Goal: Information Seeking & Learning: Find specific fact

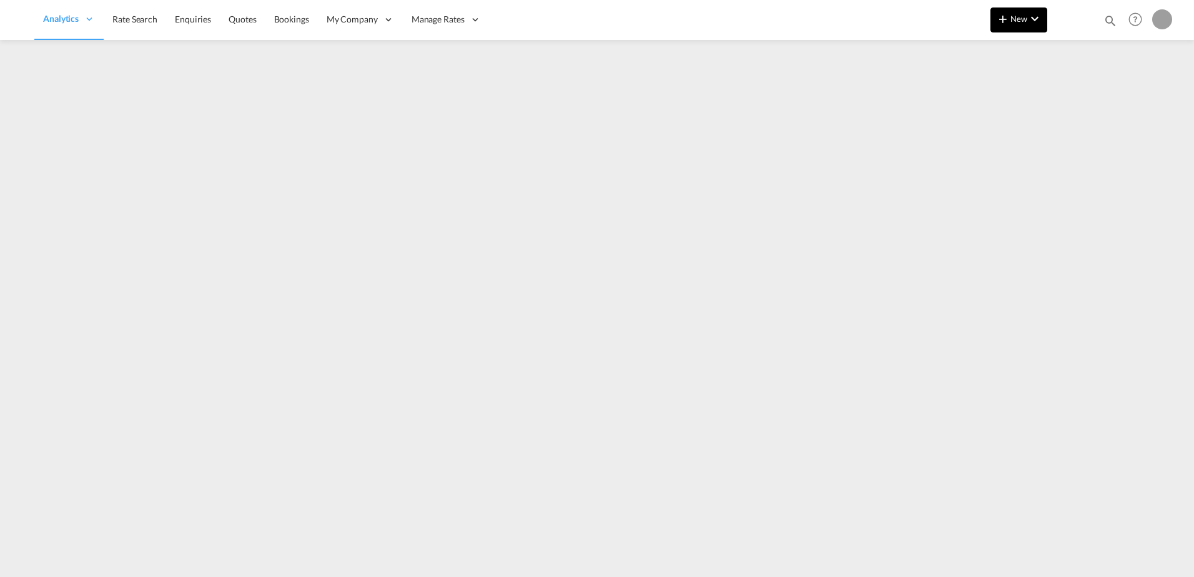
click at [1005, 23] on md-icon "icon-plus 400-fg" at bounding box center [1002, 18] width 15 height 15
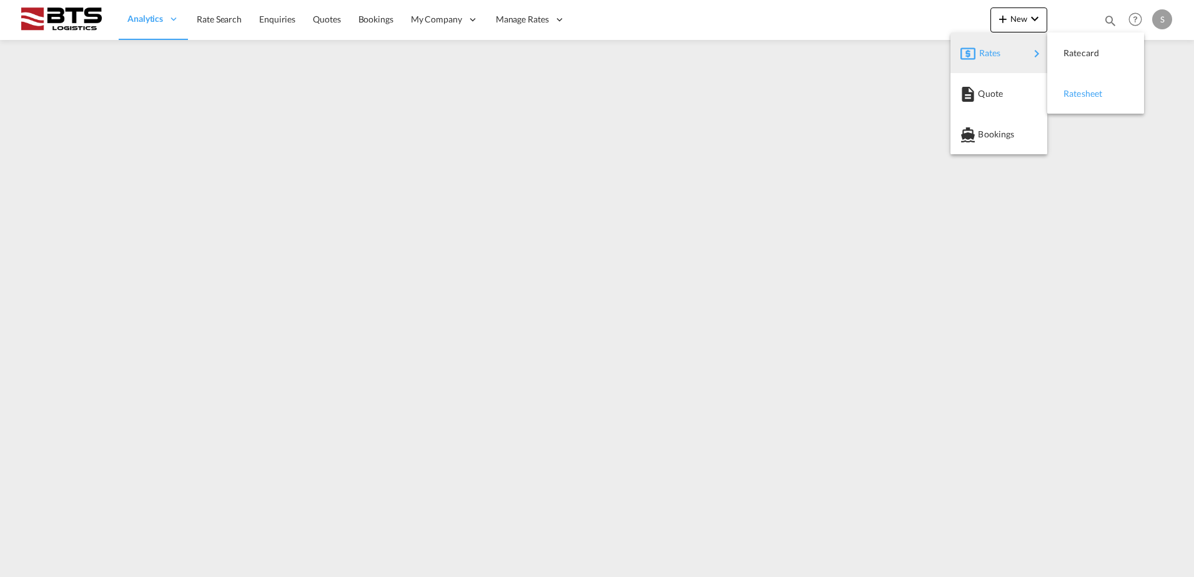
click at [1106, 104] on div "Ratesheet" at bounding box center [1087, 93] width 46 height 31
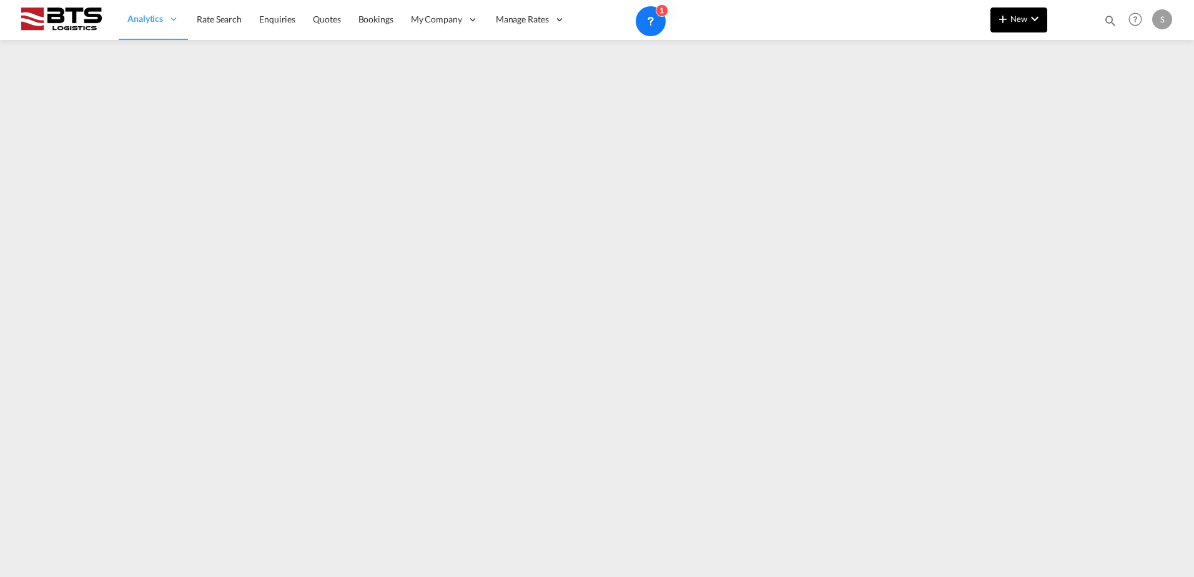
click at [1007, 21] on md-icon "icon-plus 400-fg" at bounding box center [1002, 18] width 15 height 15
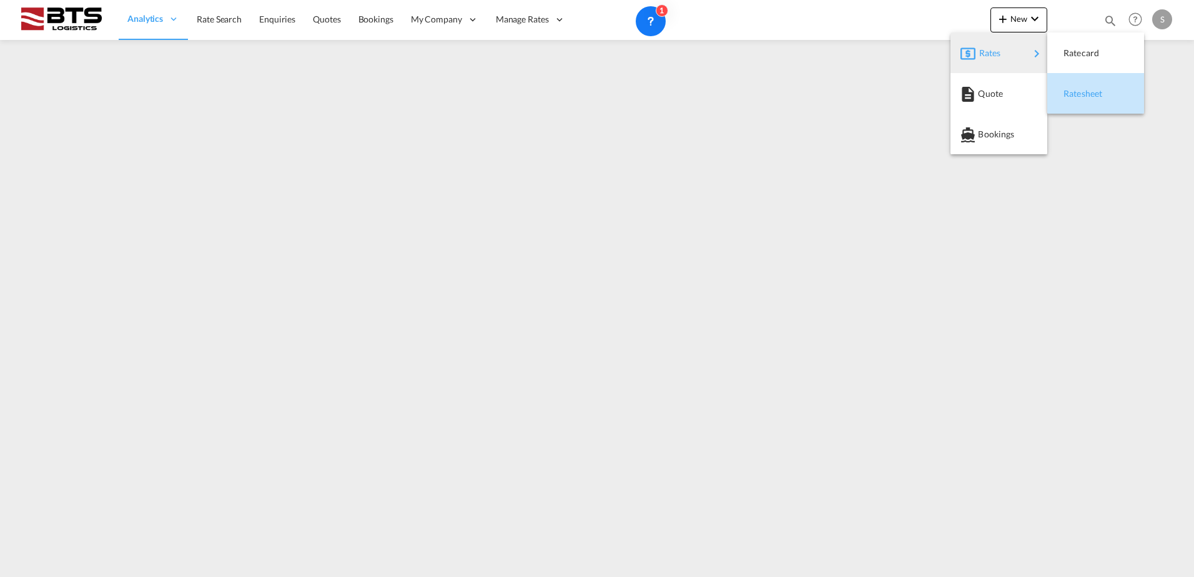
click at [1077, 89] on span "Ratesheet" at bounding box center [1071, 93] width 14 height 25
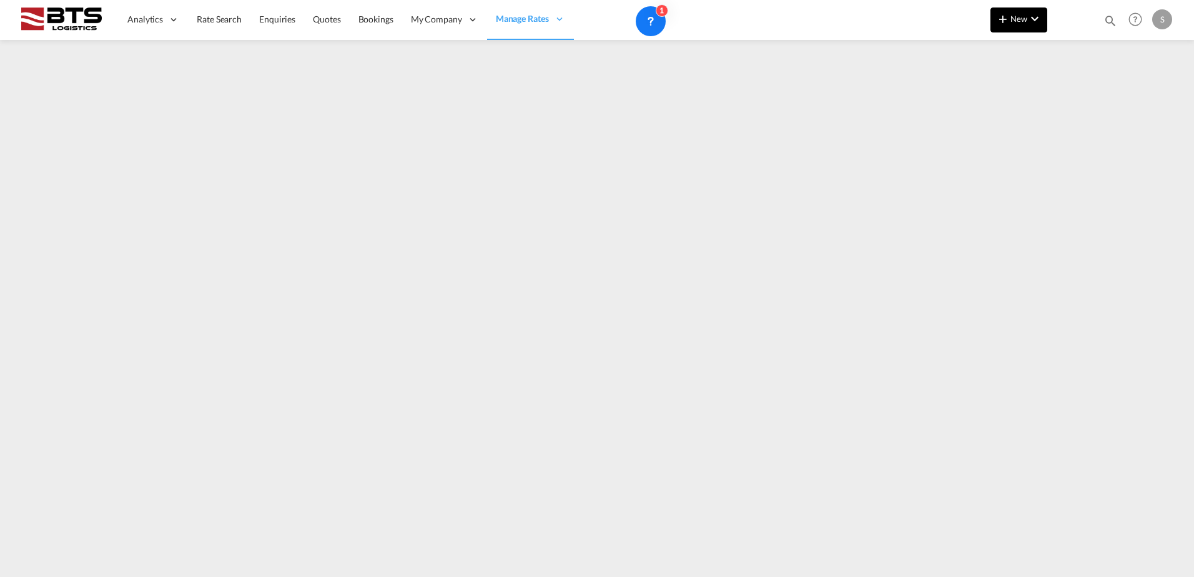
click at [1009, 24] on md-icon "icon-plus 400-fg" at bounding box center [1002, 18] width 15 height 15
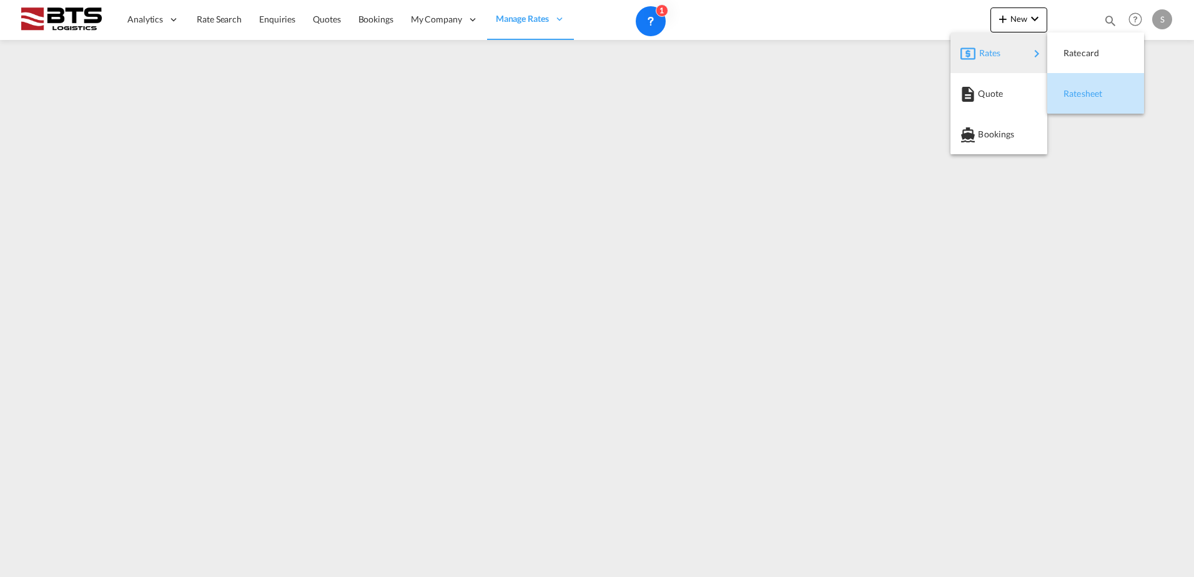
click at [1069, 89] on span "Ratesheet" at bounding box center [1071, 93] width 14 height 25
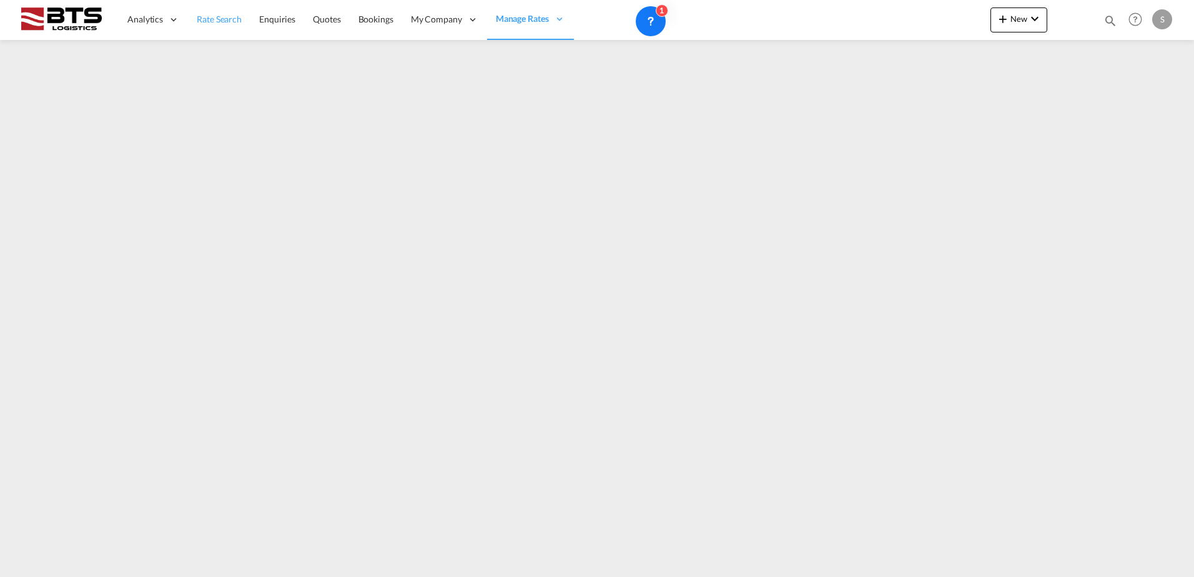
click at [227, 9] on link "Rate Search" at bounding box center [219, 19] width 62 height 41
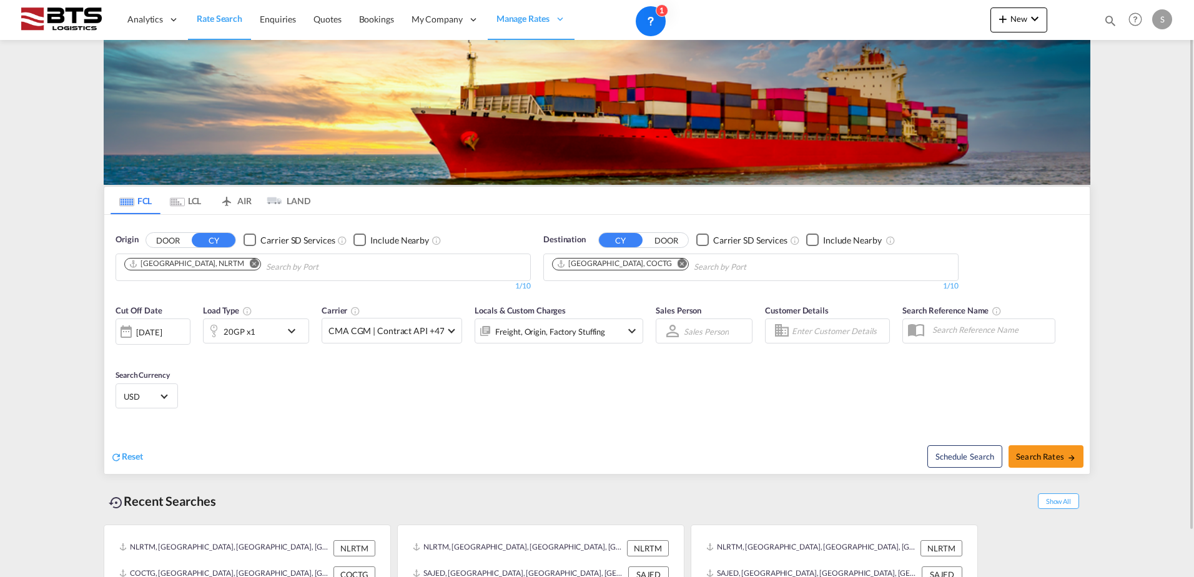
click at [678, 264] on md-icon "Remove" at bounding box center [682, 263] width 9 height 9
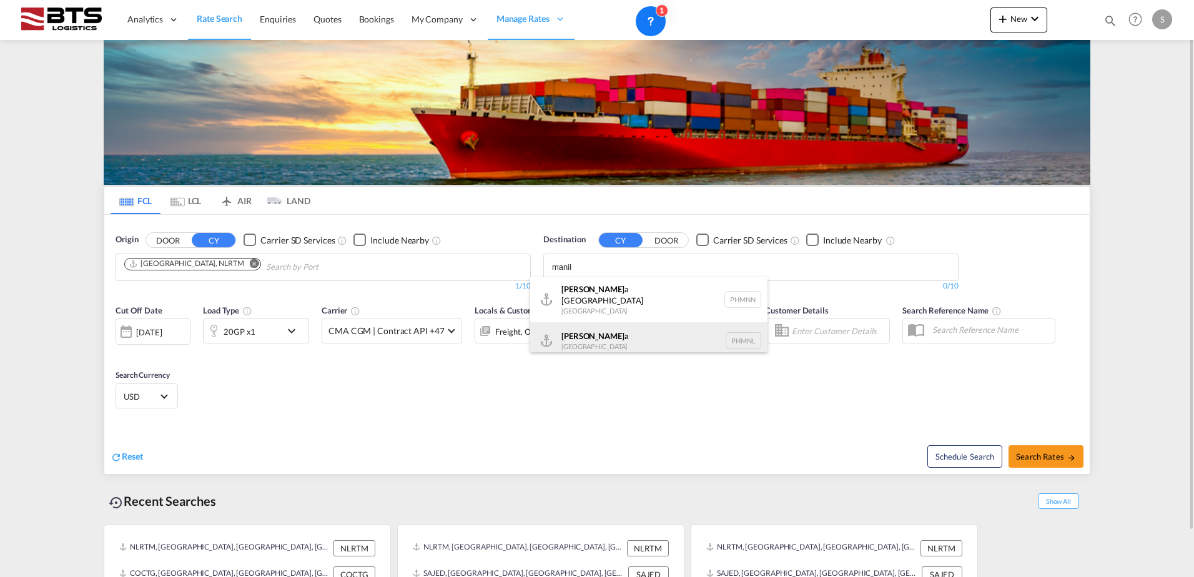
type input "manil"
click at [618, 337] on div "[PERSON_NAME] a [GEOGRAPHIC_DATA] PHMNL" at bounding box center [648, 340] width 237 height 37
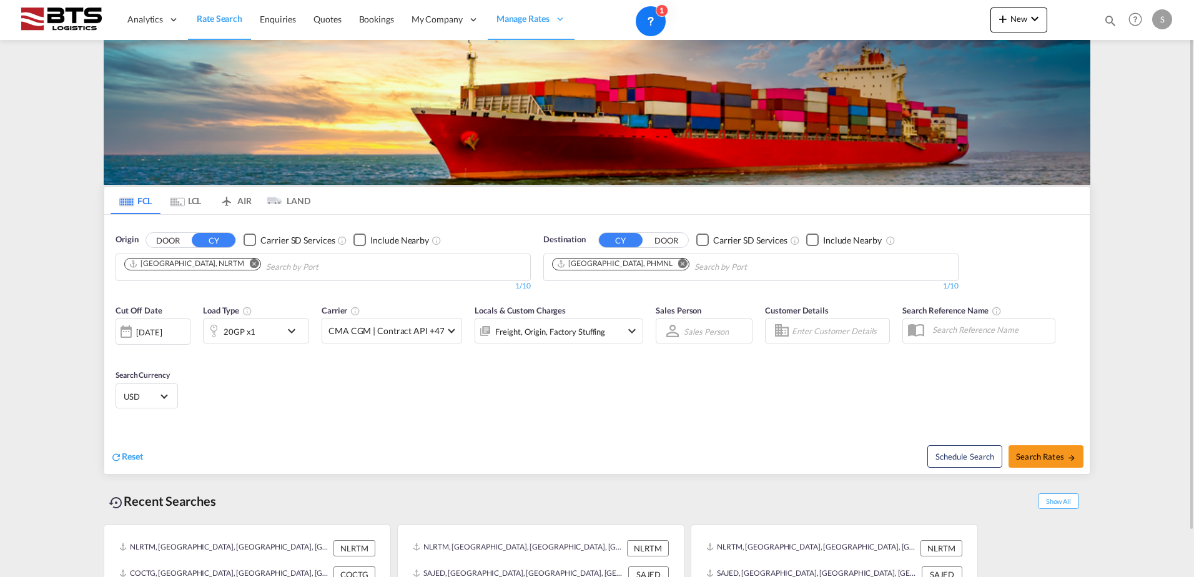
scroll to position [49, 0]
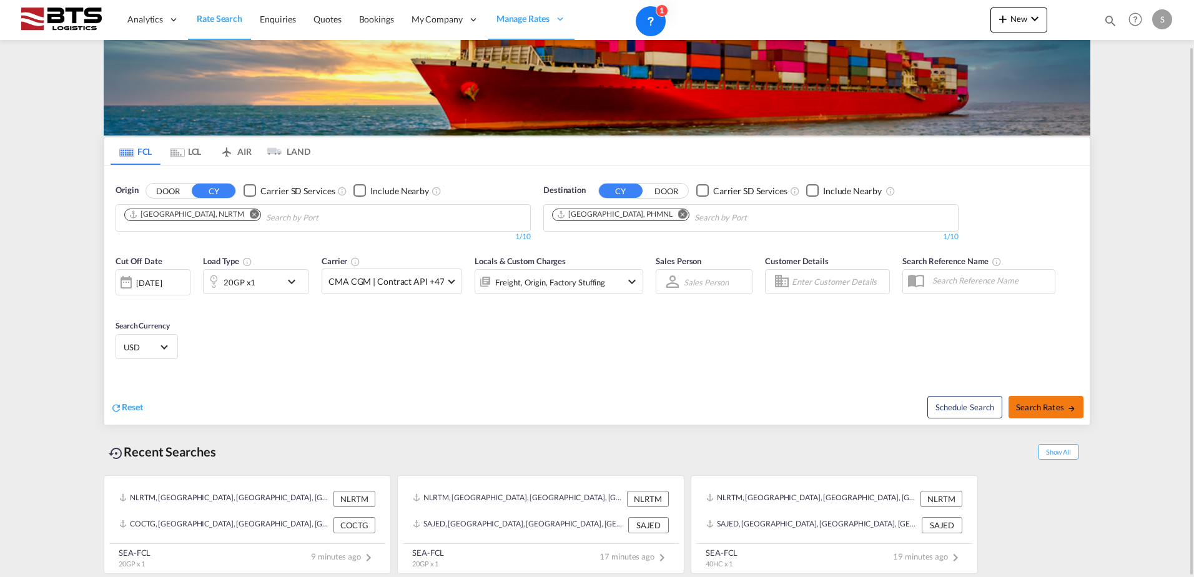
click at [1052, 400] on button "Search Rates" at bounding box center [1046, 407] width 75 height 22
type input "NLRTM to PHMNL / [DATE]"
